Goal: Browse casually: Explore the website without a specific task or goal

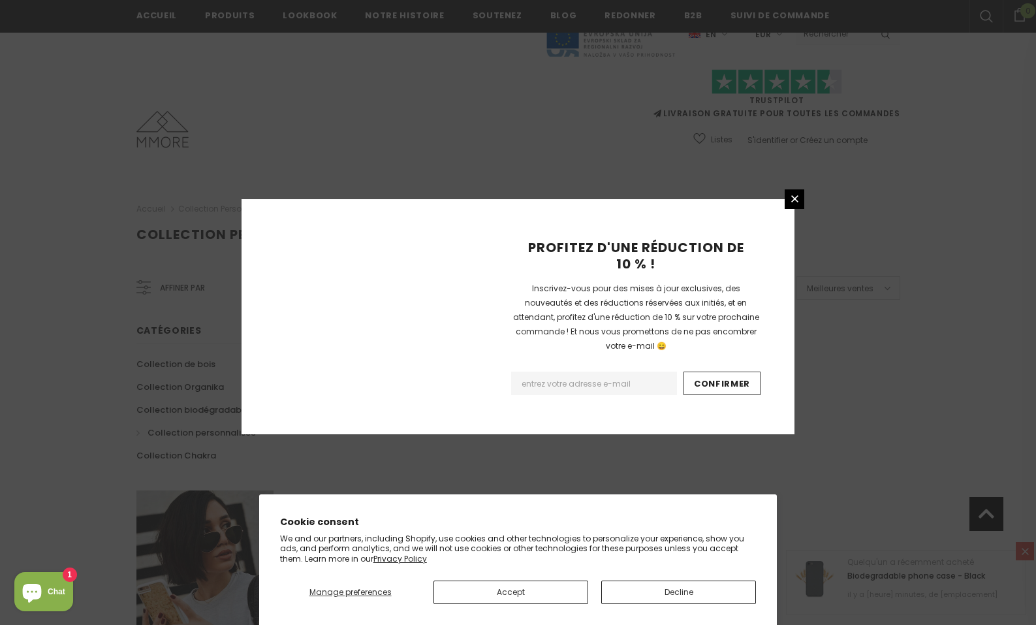
scroll to position [745, 0]
